Goal: Find specific page/section: Find specific page/section

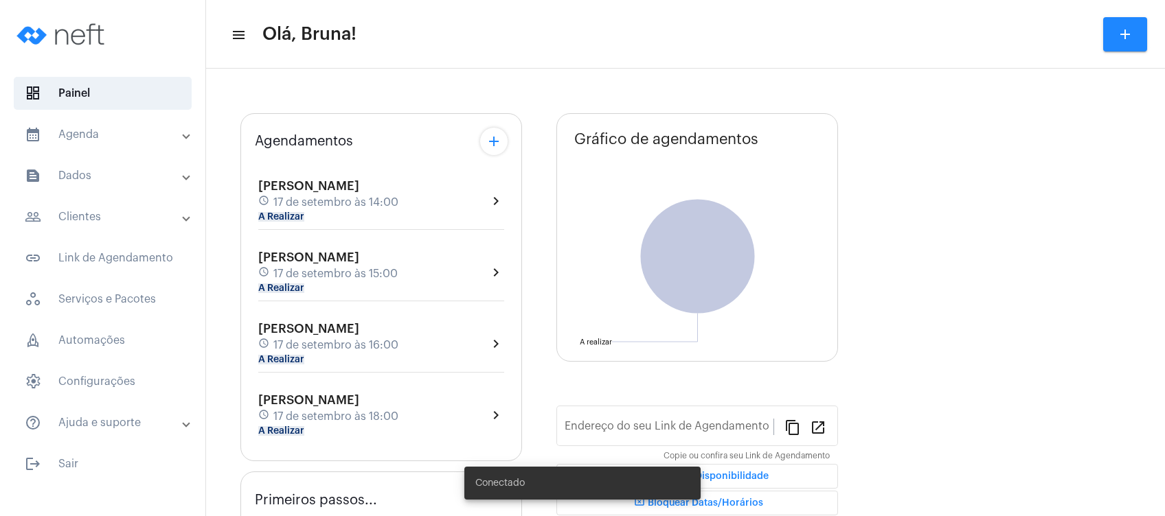
type input "[URL][DOMAIN_NAME]"
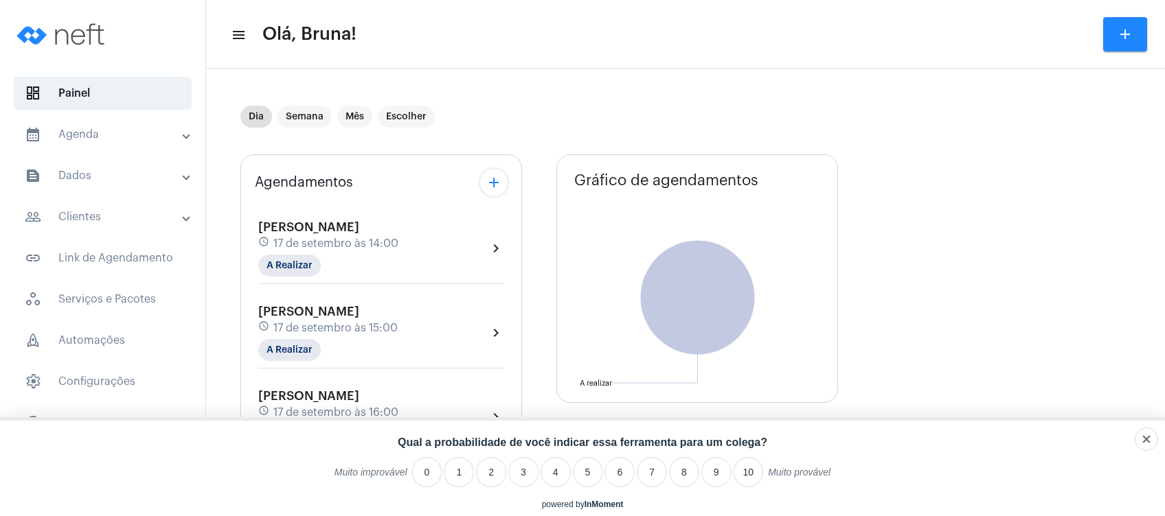
click at [154, 207] on mat-expansion-panel-header "people_outline Clientes" at bounding box center [106, 217] width 197 height 33
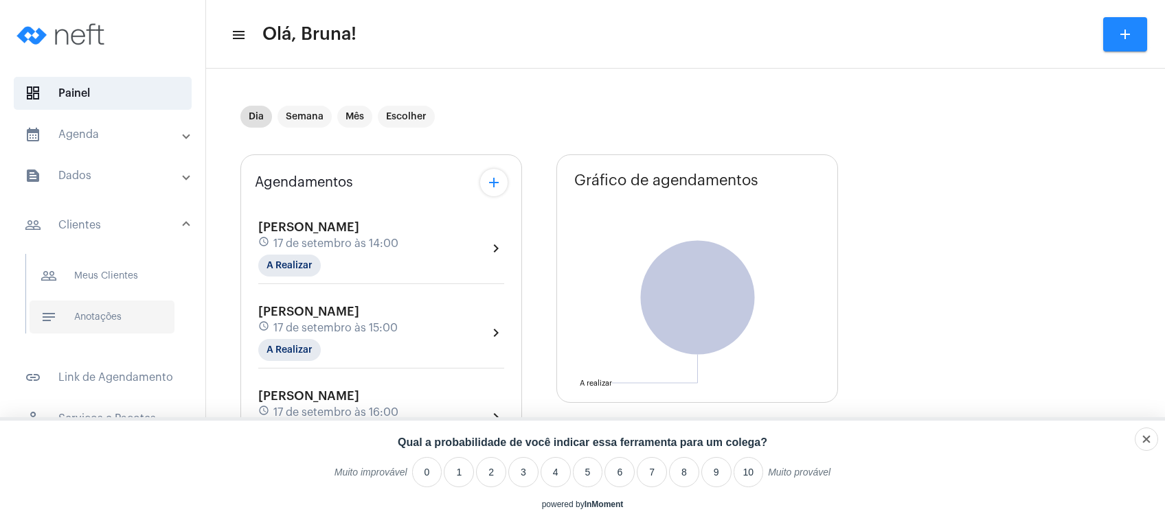
click at [134, 316] on span "notes Anotações" at bounding box center [102, 317] width 145 height 33
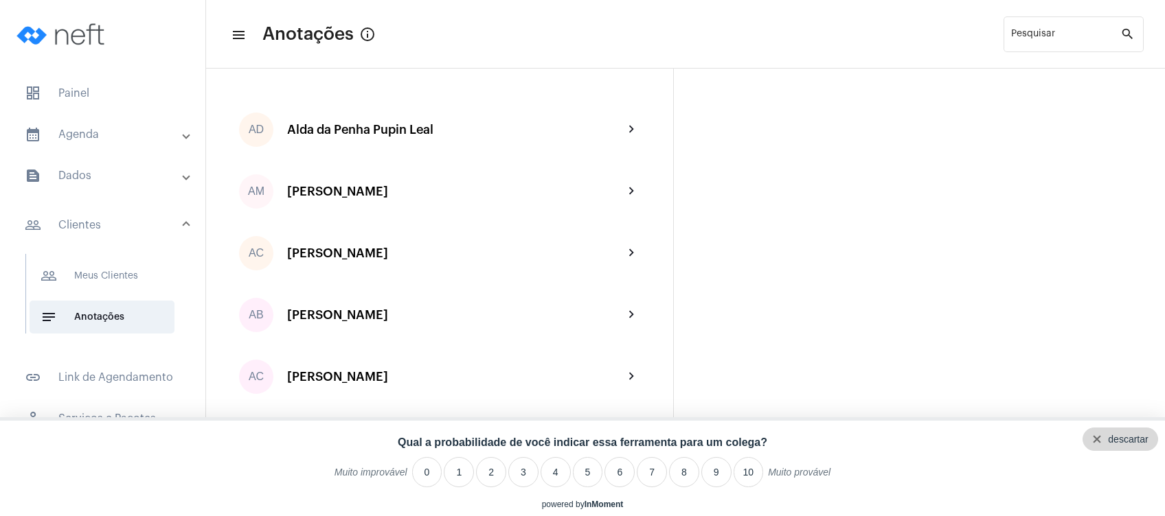
click at [1147, 440] on div "descartar" at bounding box center [1128, 439] width 40 height 11
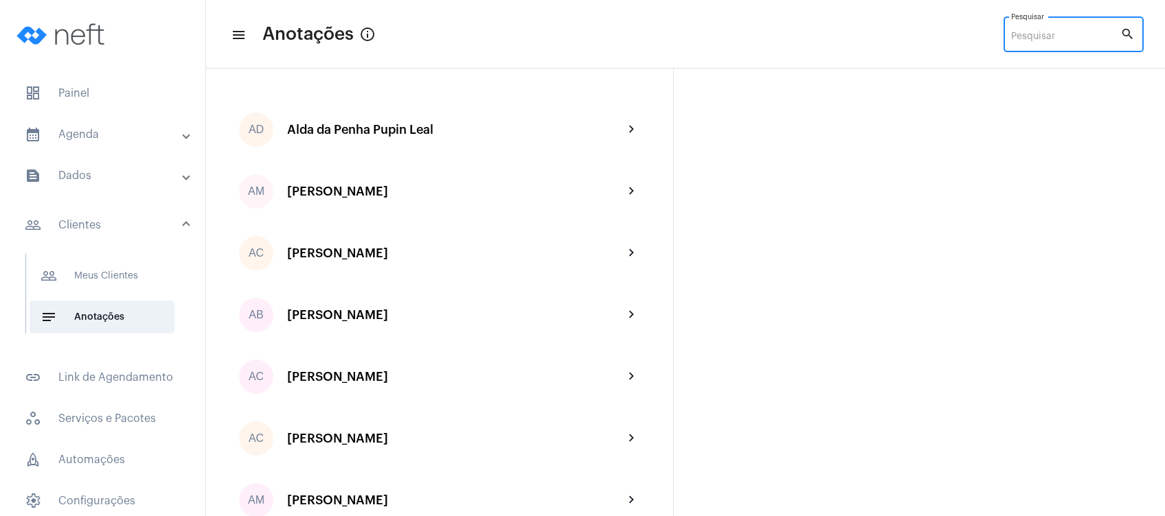
click at [1058, 37] on input "Pesquisar" at bounding box center [1065, 37] width 109 height 11
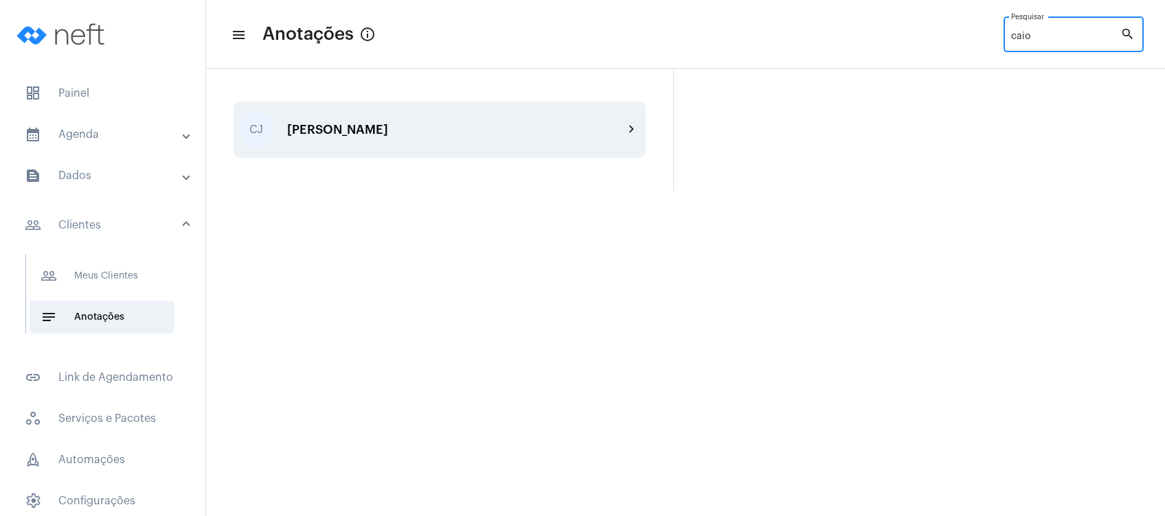
type input "caio"
click at [587, 121] on div "[PERSON_NAME] chevron_right" at bounding box center [439, 130] width 412 height 56
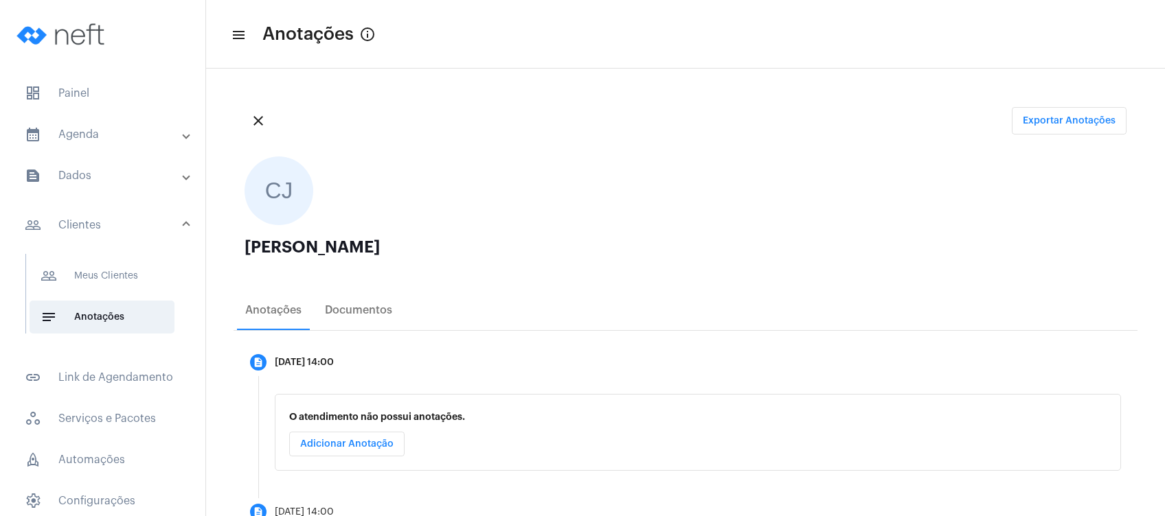
click at [649, 242] on div "[PERSON_NAME]" at bounding box center [685, 247] width 882 height 16
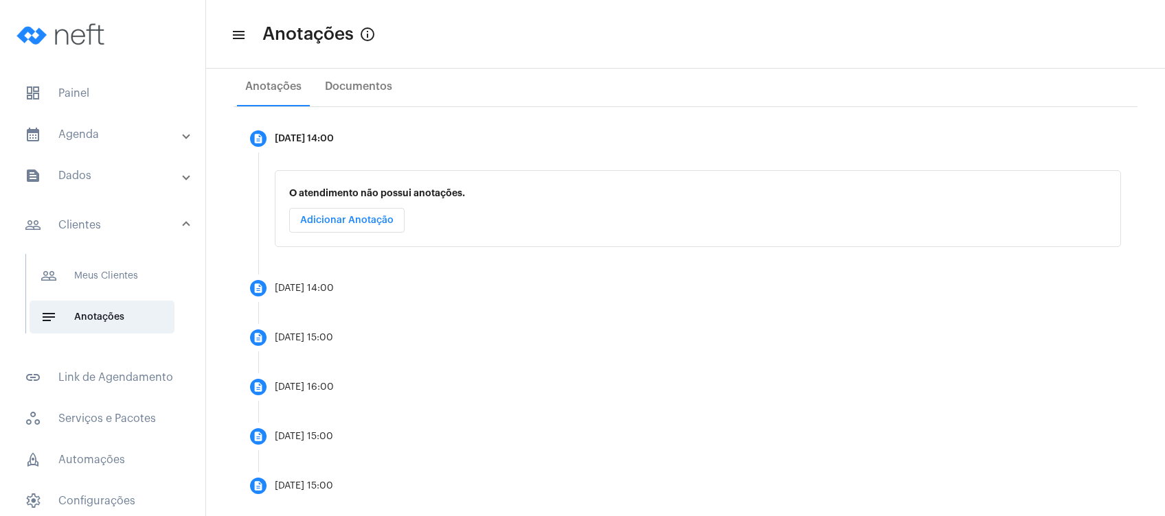
scroll to position [246, 0]
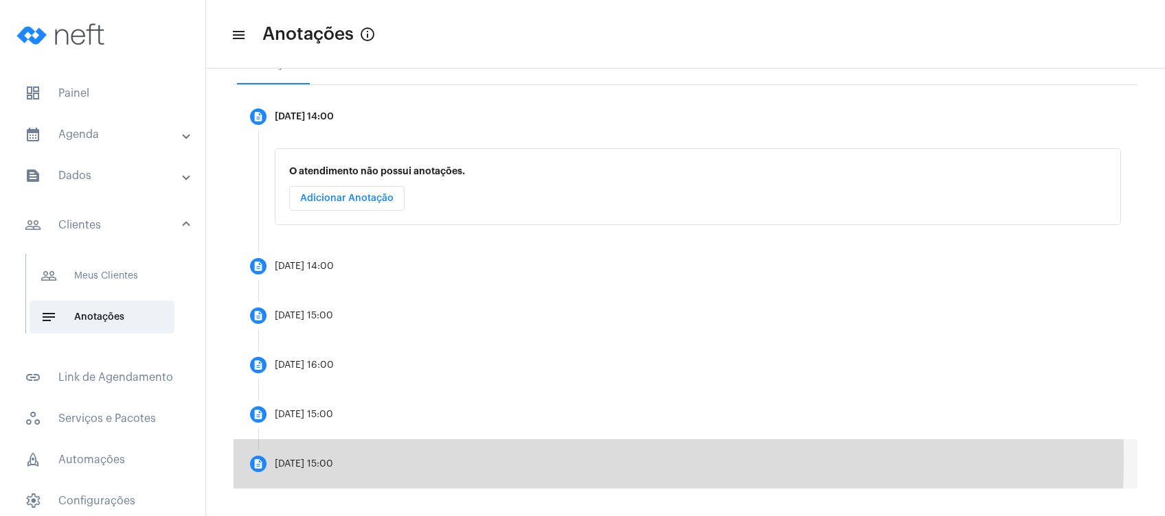
click at [333, 459] on div "[DATE] 15:00" at bounding box center [304, 464] width 58 height 10
